Goal: Transaction & Acquisition: Purchase product/service

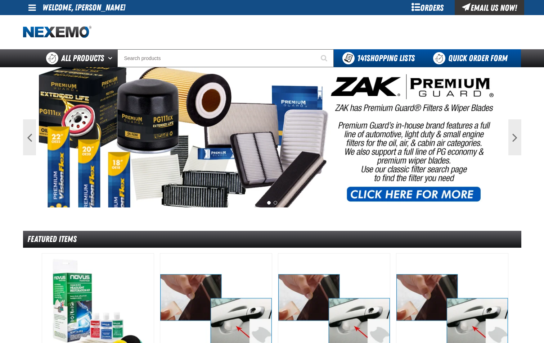
click at [492, 58] on link "Quick Order Form" at bounding box center [471, 58] width 97 height 18
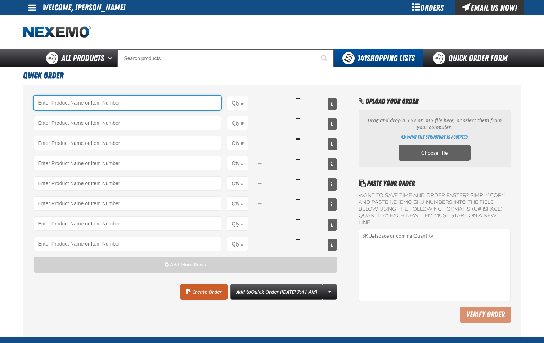
click at [128, 99] on input "Product" at bounding box center [127, 103] width 187 height 14
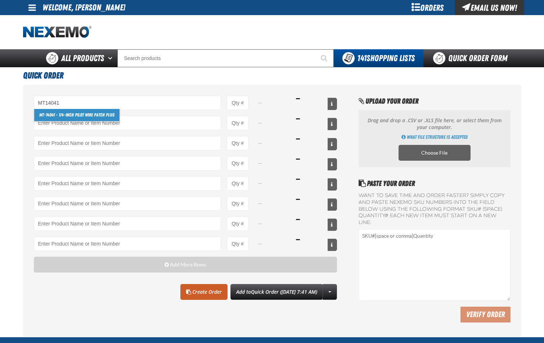
click at [112, 116] on link "MT-14041 - 1/4-inch Pilot Wire Patch Plug" at bounding box center [76, 115] width 85 height 12
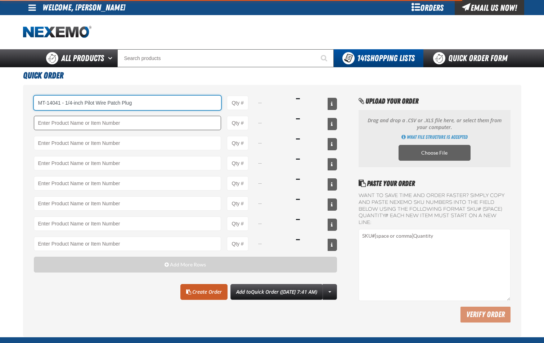
type input "MT-14041 - 1/4-inch Pilot Wire Patch Plug"
type input "1"
select select "box"
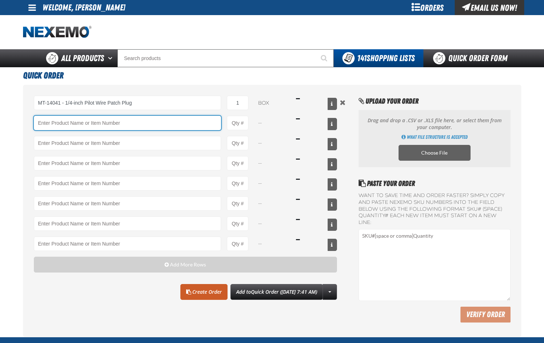
click at [157, 127] on input "Product" at bounding box center [127, 123] width 187 height 14
type input "MT-14041 - 1/4-inch Pilot Wire Patch Plug"
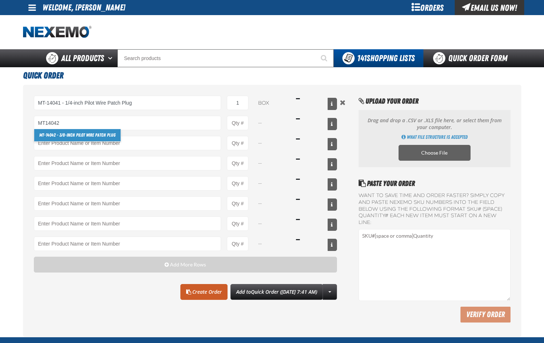
click at [99, 135] on link "MT-14042 - 3/8-inch Pilot Wire Patch Plug" at bounding box center [77, 135] width 86 height 12
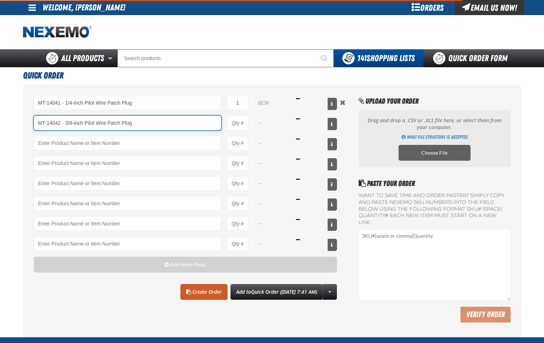
type input "MT-14042 - 3/8-inch Pilot Wire Patch Plug"
type input "1"
select select "box"
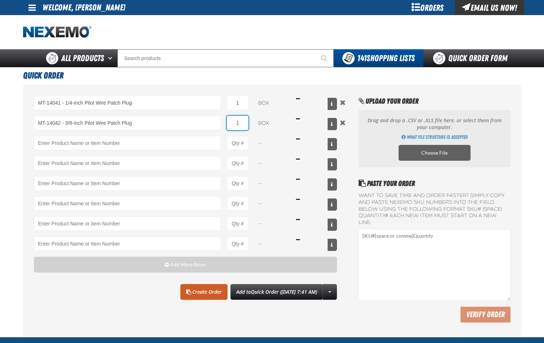
click at [241, 122] on input "1" at bounding box center [238, 123] width 22 height 14
type input "MT-14042 - 3/8-inch Pilot Wire Patch Plug"
type input "3"
type input "2"
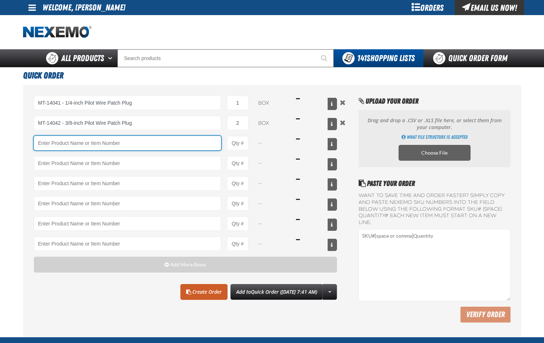
click at [178, 140] on input "Product" at bounding box center [127, 143] width 187 height 14
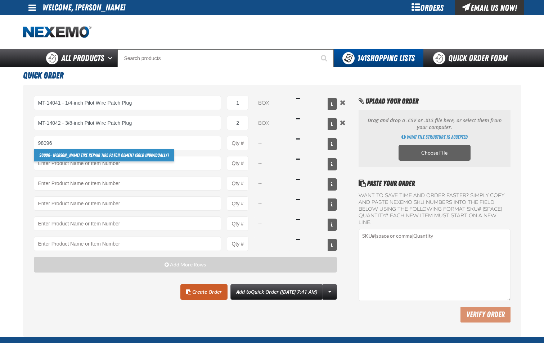
click at [147, 155] on link "98096 - Lawson Tire Repair Tire Patch Cement (Sold Individually)" at bounding box center [104, 155] width 140 height 12
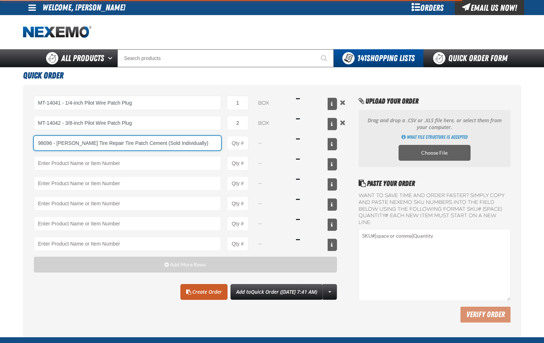
type input "98096 - Lawson Tire Repair Tire Patch Cement (Sold Individually)"
type input "1"
select select "pack"
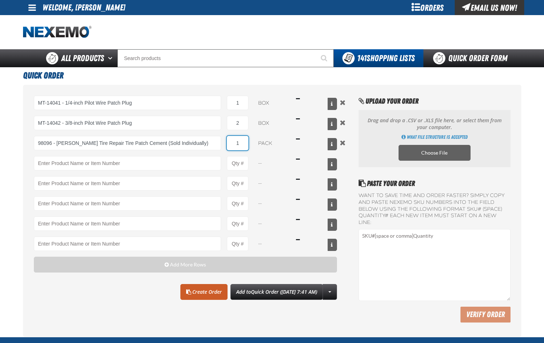
click at [240, 146] on input "1" at bounding box center [238, 143] width 22 height 14
type input "98096 - Lawson Tire Repair Tire Patch Cement (Sold Individually)"
type input "3"
click at [187, 291] on link "Create Order" at bounding box center [203, 292] width 47 height 16
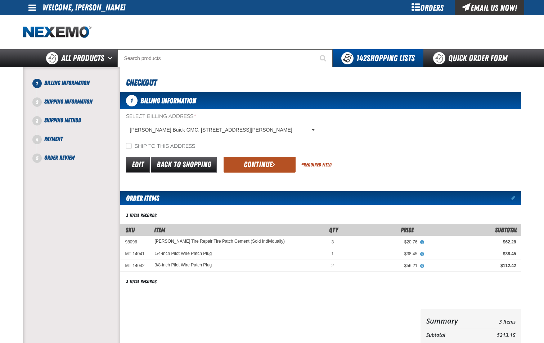
click at [265, 168] on button "Continue" at bounding box center [259, 165] width 72 height 16
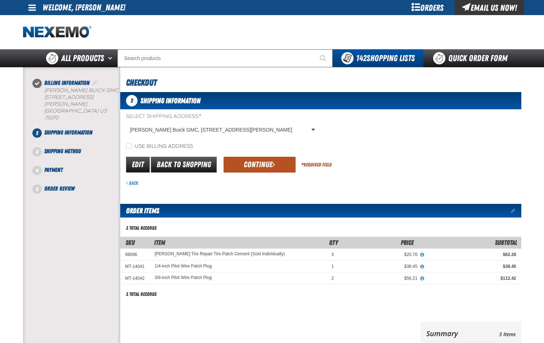
click at [256, 172] on button "Continue" at bounding box center [259, 165] width 72 height 16
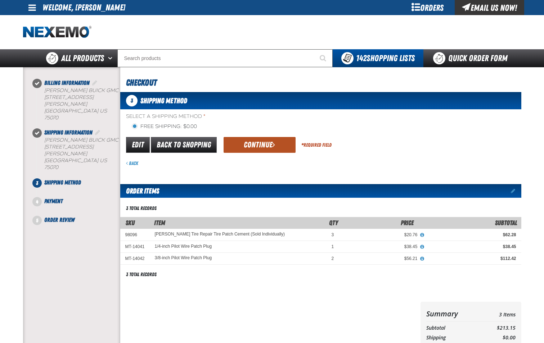
click at [266, 149] on button "Continue" at bounding box center [259, 145] width 72 height 16
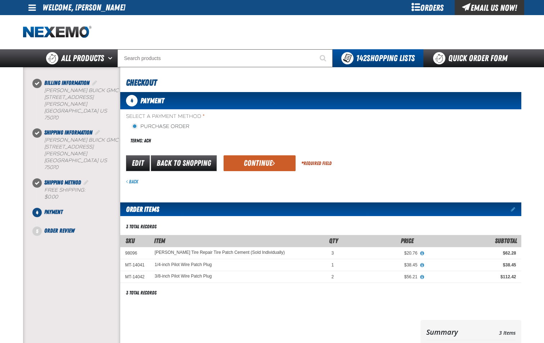
click at [267, 167] on button "Continue" at bounding box center [259, 163] width 72 height 16
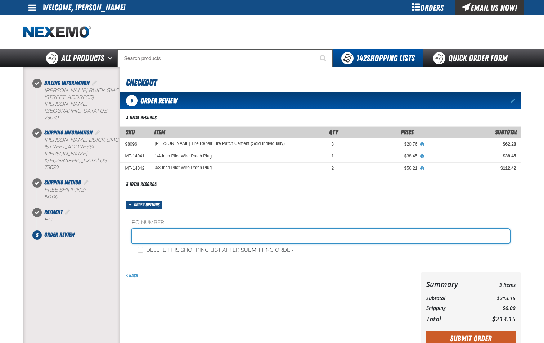
click at [210, 239] on input "text" at bounding box center [321, 236] width 378 height 14
type input "SHOP-JL"
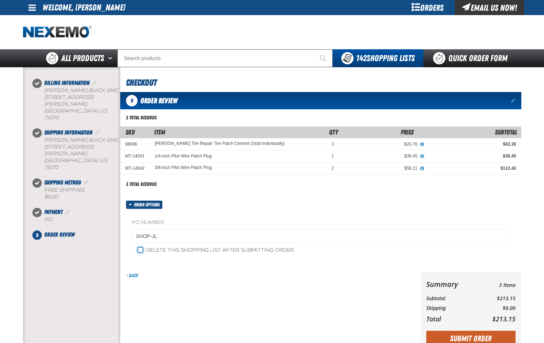
click at [140, 251] on input "Delete this shopping list after submitting order" at bounding box center [140, 250] width 6 height 6
checkbox input "true"
click at [485, 338] on button "Submit Order" at bounding box center [470, 339] width 89 height 16
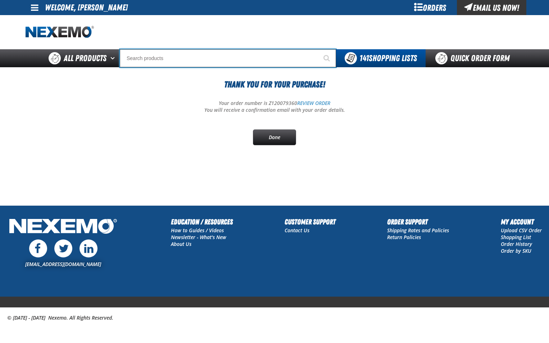
click at [218, 60] on input "Search" at bounding box center [228, 58] width 216 height 18
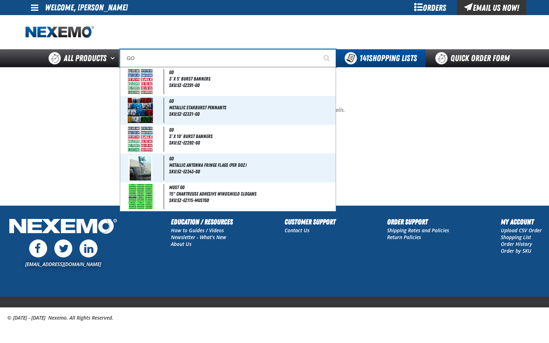
type input "GOJ"
type input "GOJO Pink & Klean Floral Skin Cleanser Dispenser Refill"
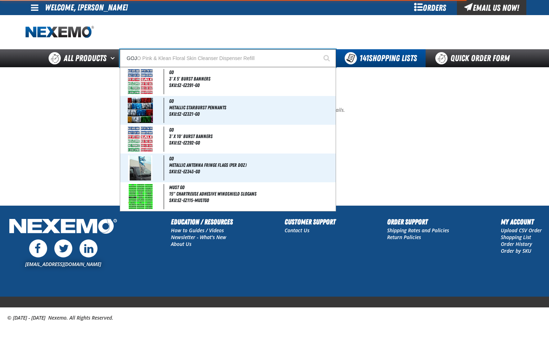
type input "GOJO"
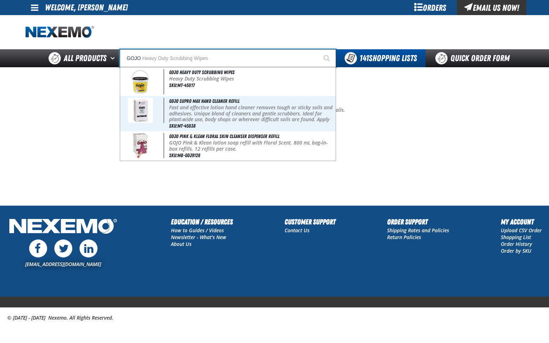
type input "GOJO Heavy Duty Scrubbing Wipes"
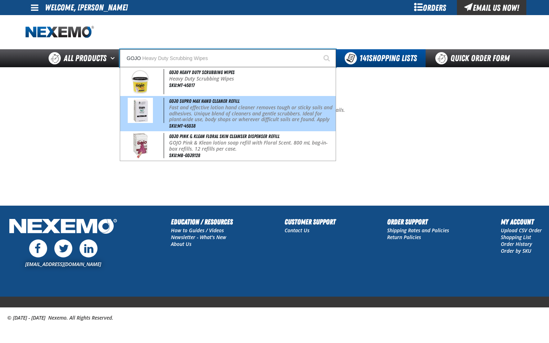
click at [224, 109] on p "Fast and effective lotion hand cleaner removes tough or sticky soils and adhesi…" at bounding box center [251, 117] width 165 height 24
type input "GOJO SUPRO MAX Hand Cleaner Refill"
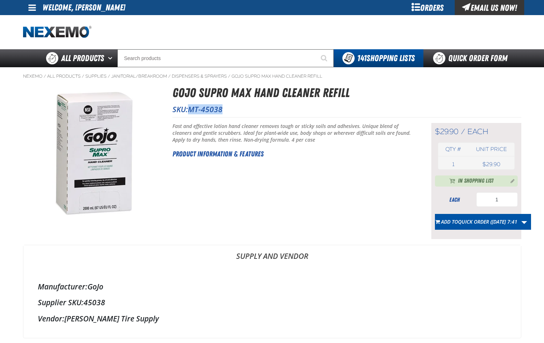
drag, startPoint x: 192, startPoint y: 109, endPoint x: 225, endPoint y: 108, distance: 33.1
click at [225, 108] on p "SKU: MT-45038" at bounding box center [346, 109] width 349 height 10
copy span "MT-45038"
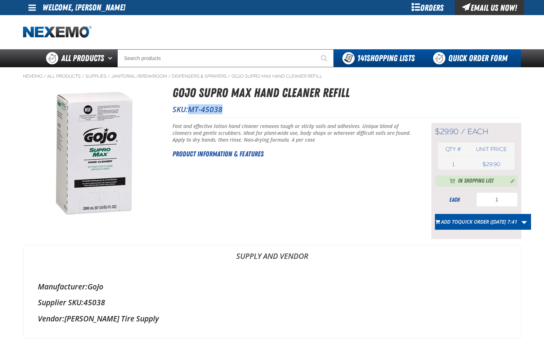
click at [456, 57] on link "Quick Order Form" at bounding box center [471, 58] width 97 height 18
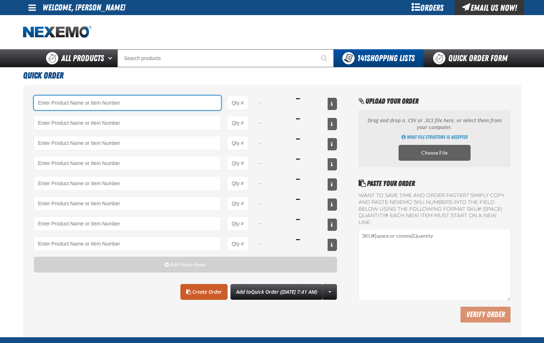
paste input "MT-45038"
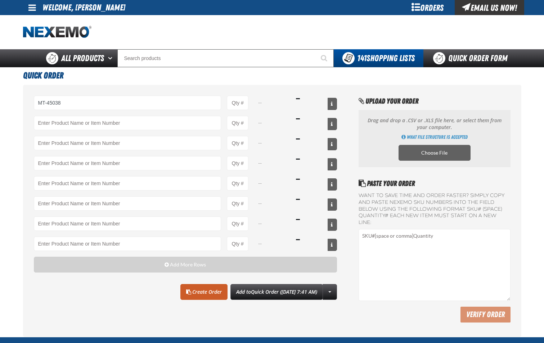
click at [241, 111] on div "MT-45038 -- -- -- -- -- -- -- --" at bounding box center [185, 173] width 303 height 155
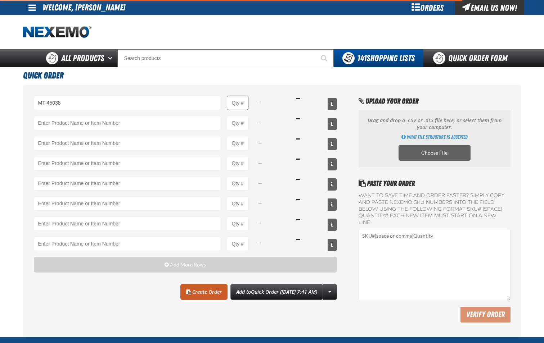
type input "MT-45038 - GOJO SUPRO MAX Hand Cleaner Refill"
type input "1"
select select "each"
click at [241, 106] on input "1" at bounding box center [238, 103] width 22 height 14
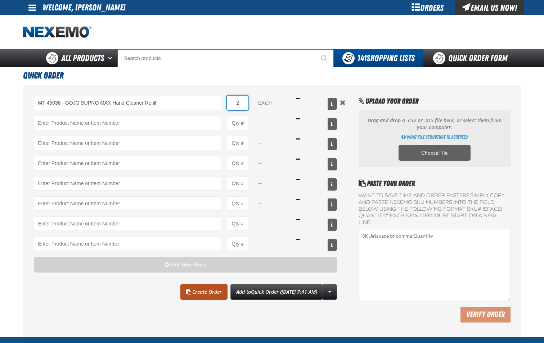
type input "2"
click at [194, 293] on link "Create Order" at bounding box center [203, 292] width 47 height 16
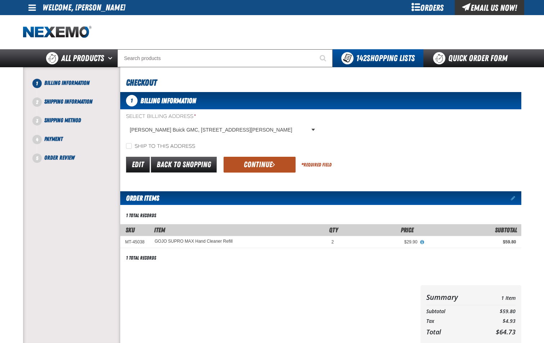
click at [254, 161] on button "Continue" at bounding box center [259, 165] width 72 height 16
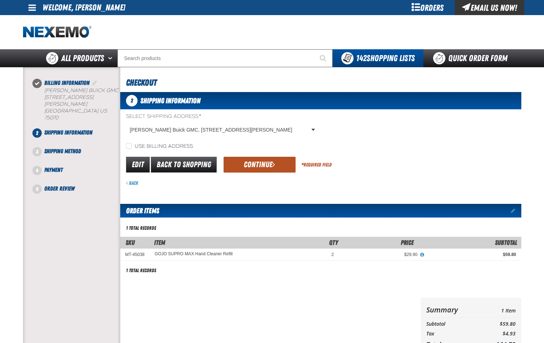
click at [251, 161] on button "Continue" at bounding box center [259, 165] width 72 height 16
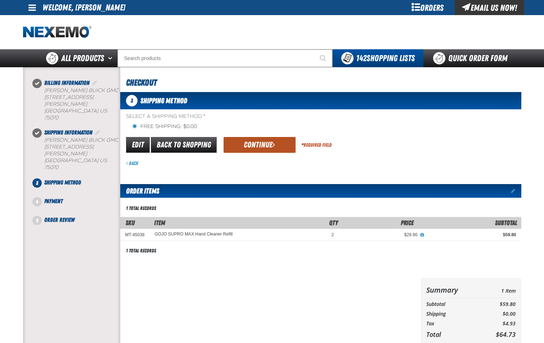
click at [273, 151] on button "Continue" at bounding box center [259, 145] width 72 height 16
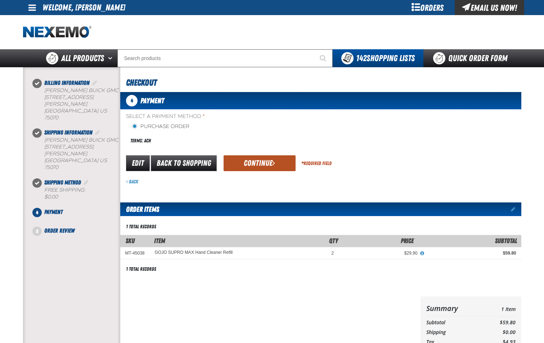
click at [261, 165] on button "Continue" at bounding box center [259, 163] width 72 height 16
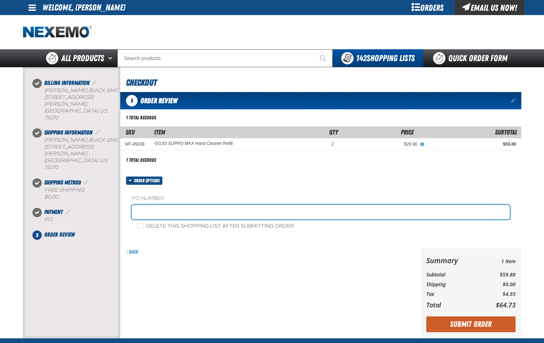
click at [238, 215] on input "text" at bounding box center [321, 212] width 378 height 14
type input "SHOP-JL"
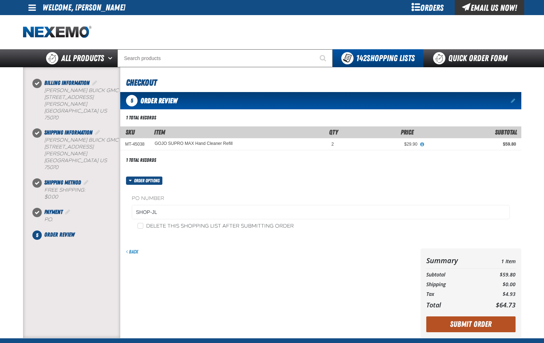
click at [462, 321] on button "Submit Order" at bounding box center [470, 325] width 89 height 16
